Goal: Task Accomplishment & Management: Manage account settings

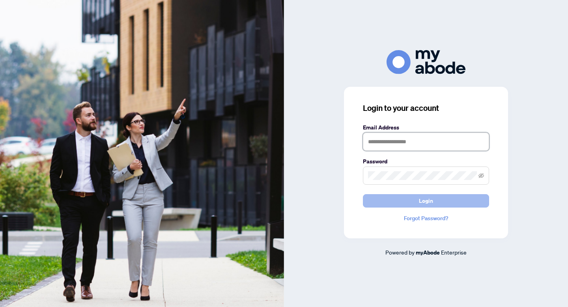
type input "**********"
click at [424, 204] on span "Login" at bounding box center [426, 200] width 14 height 13
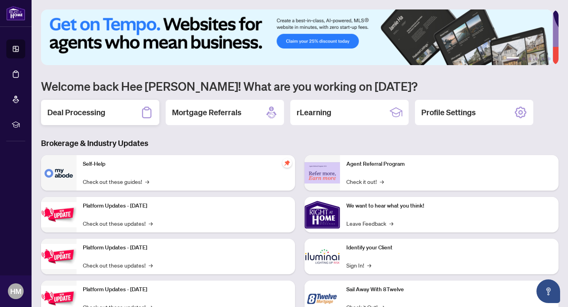
click at [77, 110] on h2 "Deal Processing" at bounding box center [76, 112] width 58 height 11
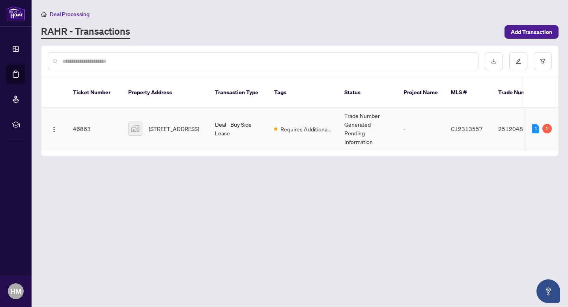
click at [315, 124] on td "Requires Additional Docs" at bounding box center [303, 128] width 70 height 41
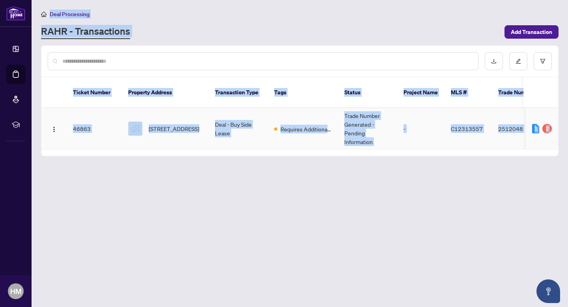
click at [315, 124] on main "Deal Processing [PERSON_NAME] - Transactions Add Transaction Ticket Number Prop…" at bounding box center [300, 153] width 537 height 307
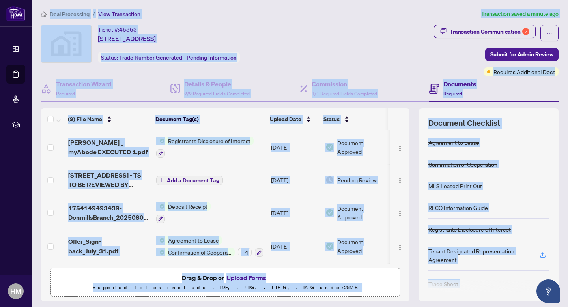
click at [243, 203] on td "Deposit Receipt" at bounding box center [210, 213] width 115 height 34
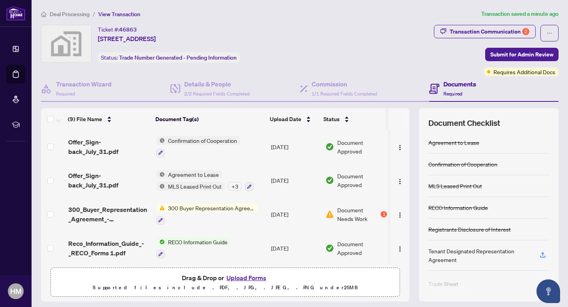
scroll to position [170, 0]
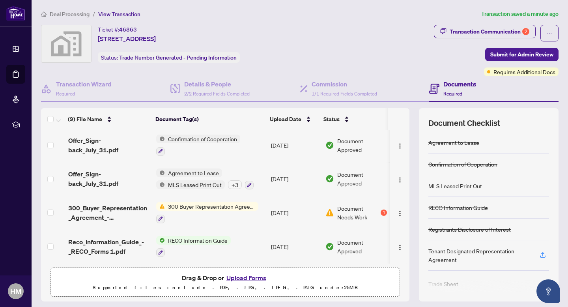
click at [344, 210] on span "Document Needs Work" at bounding box center [358, 212] width 42 height 17
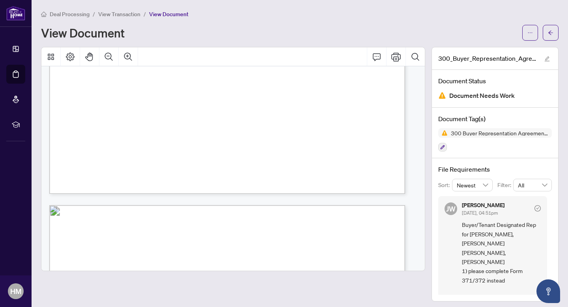
scroll to position [1275, 0]
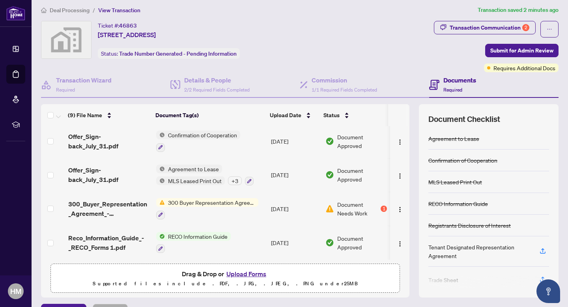
scroll to position [10, 0]
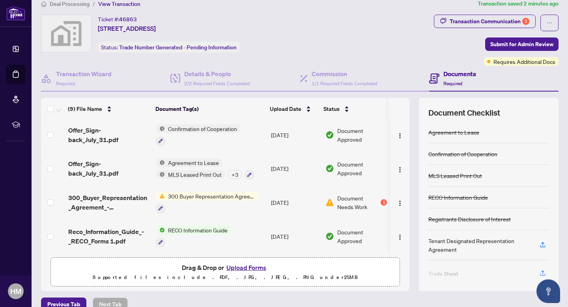
click at [347, 201] on span "Document Needs Work" at bounding box center [358, 202] width 42 height 17
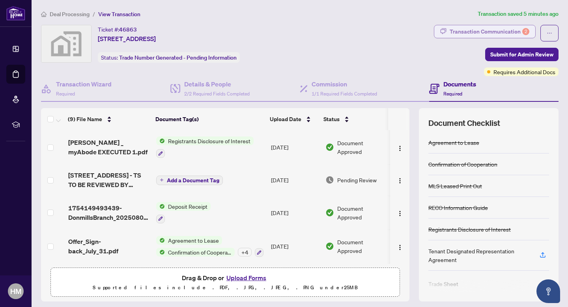
click at [497, 33] on div "Transaction Communication 2" at bounding box center [490, 31] width 80 height 13
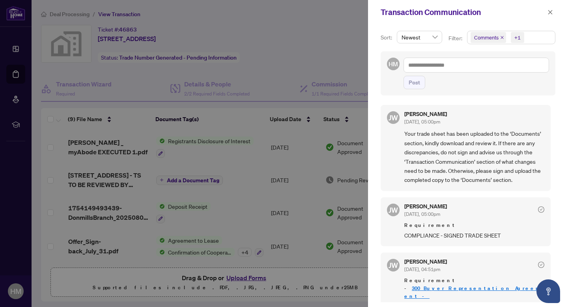
click at [310, 24] on div at bounding box center [284, 153] width 568 height 307
click at [552, 13] on icon "close" at bounding box center [551, 12] width 6 height 6
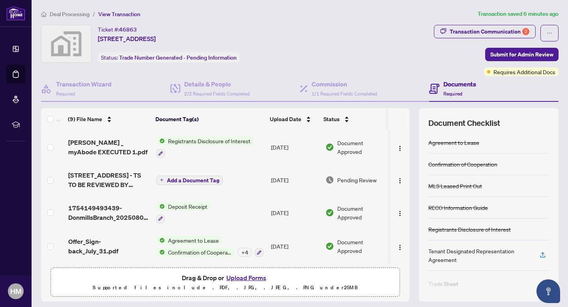
click at [454, 85] on h4 "Documents" at bounding box center [459, 83] width 33 height 9
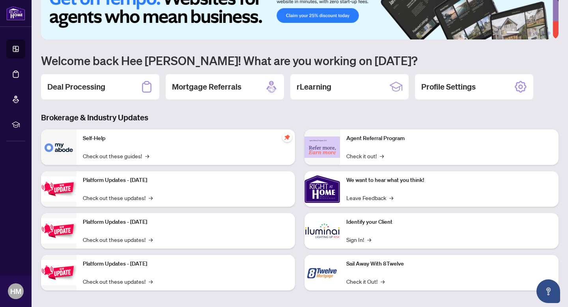
scroll to position [30, 0]
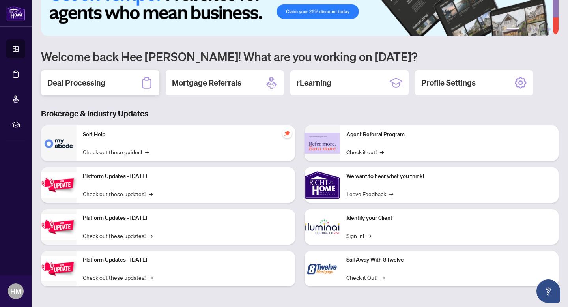
click at [90, 78] on h2 "Deal Processing" at bounding box center [76, 82] width 58 height 11
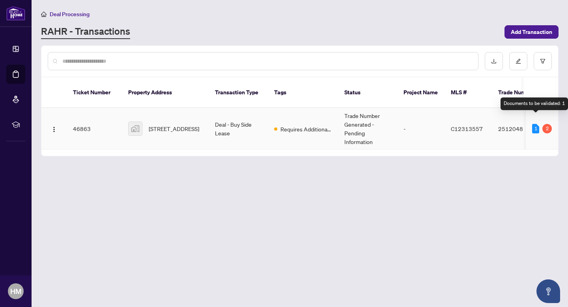
click at [534, 124] on div "1" at bounding box center [535, 128] width 7 height 9
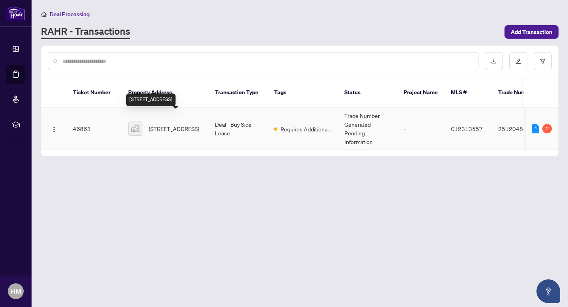
click at [191, 124] on span "[STREET_ADDRESS]" at bounding box center [174, 128] width 50 height 9
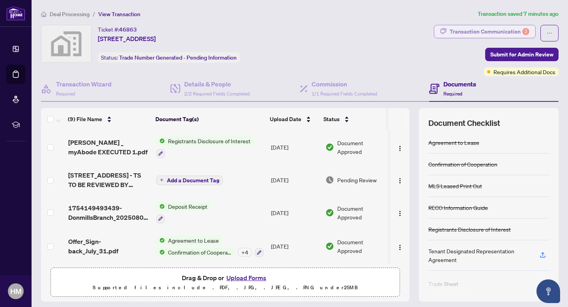
click at [522, 29] on div "2" at bounding box center [525, 31] width 7 height 7
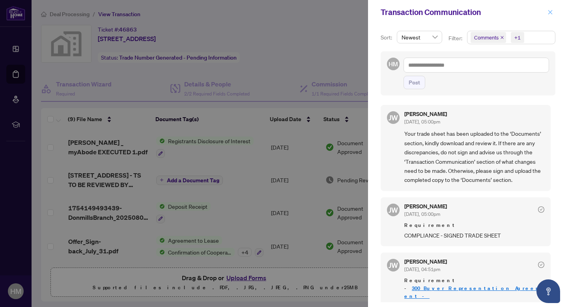
click at [553, 10] on icon "close" at bounding box center [551, 12] width 6 height 6
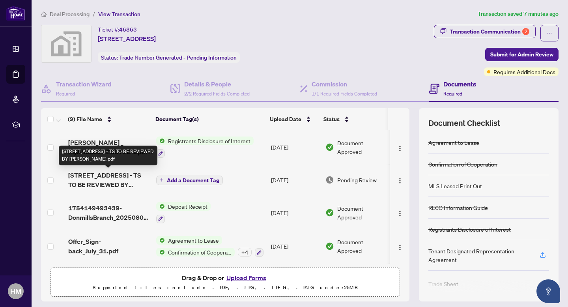
click at [128, 185] on span "[STREET_ADDRESS] - TS TO BE REVIEWED BY [PERSON_NAME].pdf" at bounding box center [109, 179] width 82 height 19
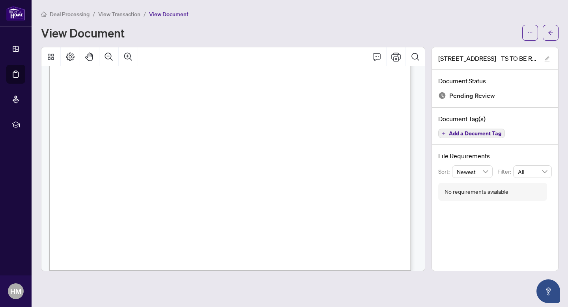
scroll to position [280, 0]
